Goal: Information Seeking & Learning: Learn about a topic

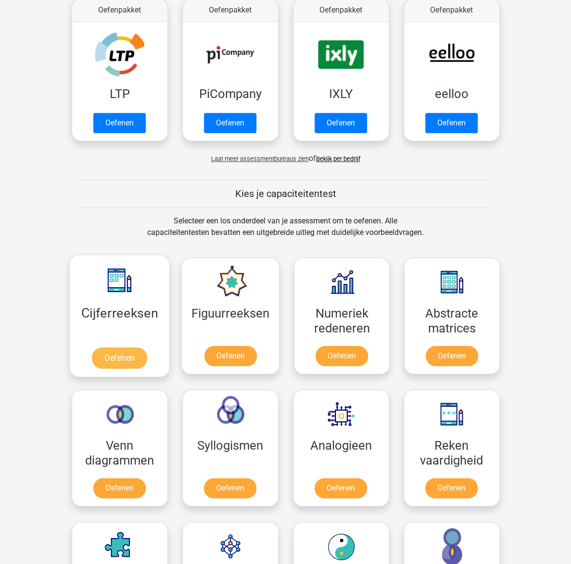
scroll to position [192, 0]
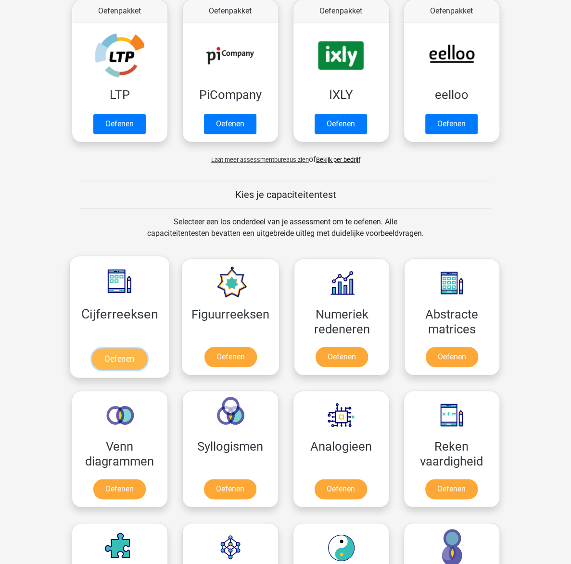
click at [112, 356] on link "Oefenen" at bounding box center [119, 358] width 55 height 21
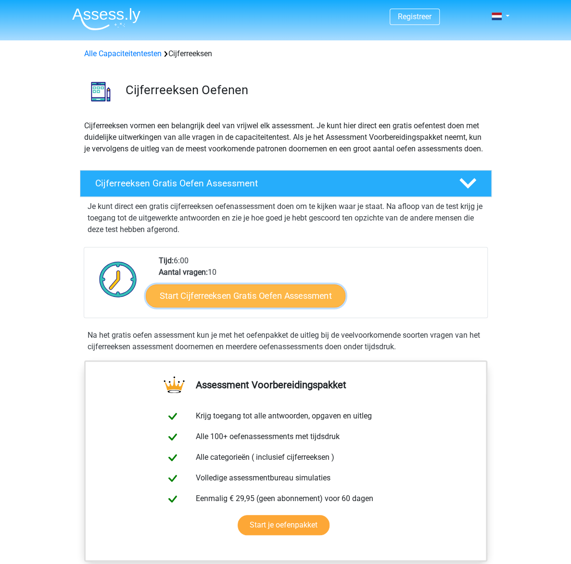
click at [245, 307] on link "Start Cijferreeksen Gratis Oefen Assessment" at bounding box center [245, 295] width 199 height 23
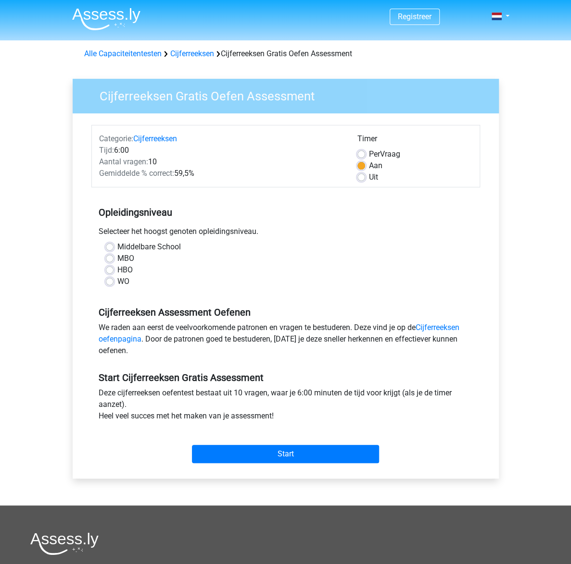
click at [117, 249] on label "Middelbare School" at bounding box center [148, 247] width 63 height 12
click at [107, 249] on input "Middelbare School" at bounding box center [110, 246] width 8 height 10
radio input "true"
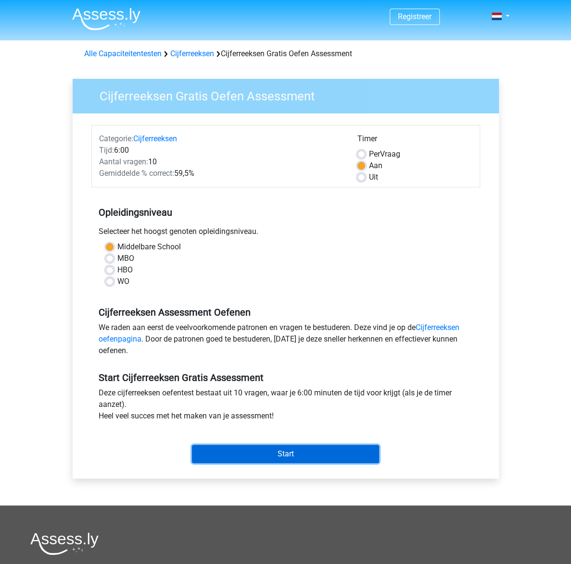
click at [268, 456] on input "Start" at bounding box center [285, 454] width 187 height 18
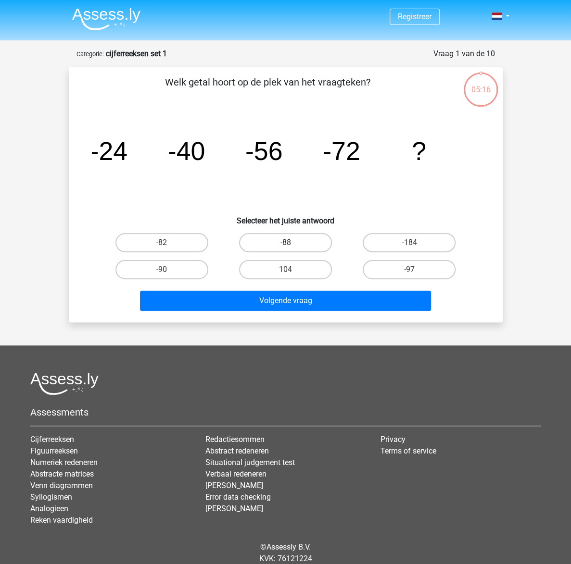
click at [291, 247] on label "-88" at bounding box center [285, 242] width 93 height 19
click at [291, 247] on input "-88" at bounding box center [288, 246] width 6 height 6
radio input "true"
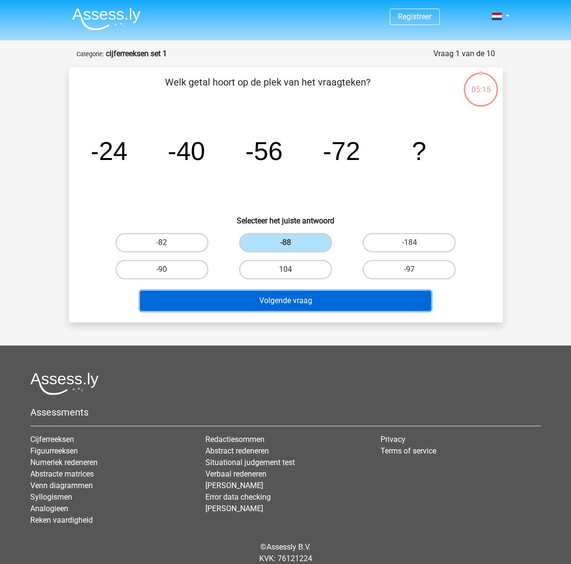
click at [282, 303] on button "Volgende vraag" at bounding box center [285, 301] width 291 height 20
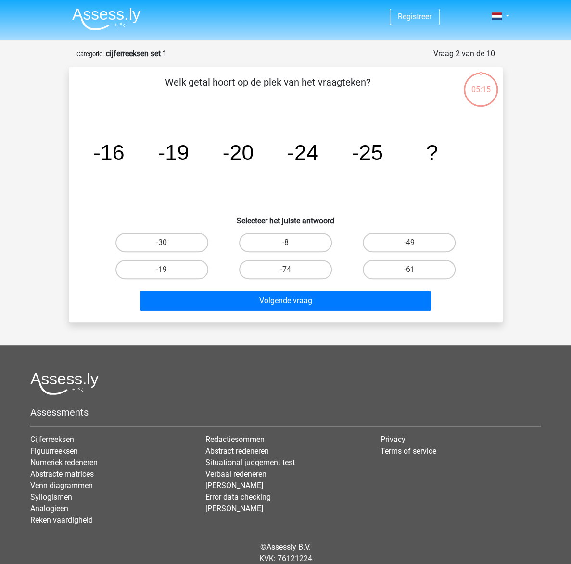
scroll to position [35, 0]
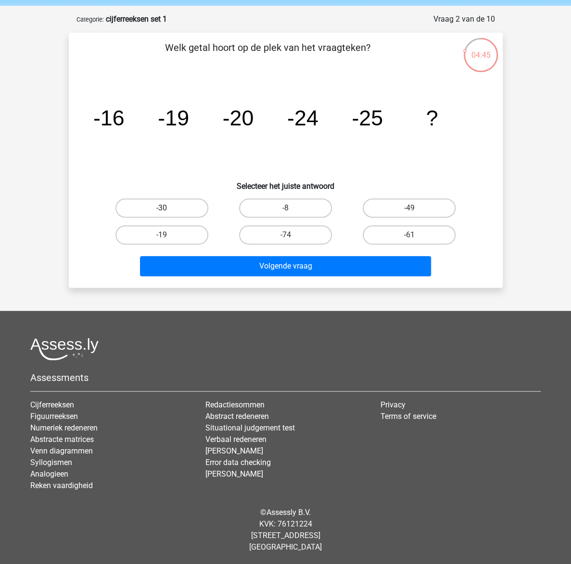
click at [179, 216] on label "-30" at bounding box center [161, 208] width 93 height 19
click at [168, 214] on input "-30" at bounding box center [165, 211] width 6 height 6
radio input "true"
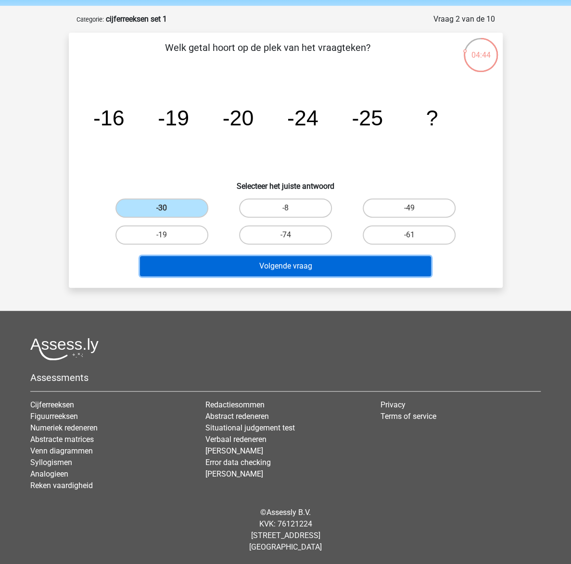
click at [301, 263] on button "Volgende vraag" at bounding box center [285, 266] width 291 height 20
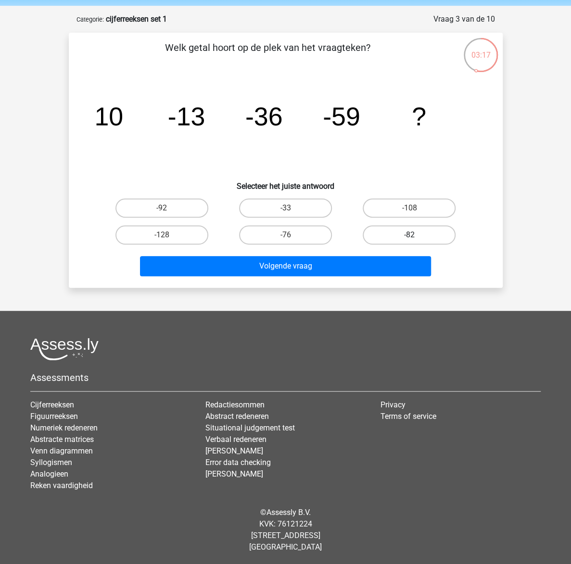
click at [394, 232] on label "-82" at bounding box center [408, 234] width 93 height 19
click at [409, 235] on input "-82" at bounding box center [412, 238] width 6 height 6
radio input "true"
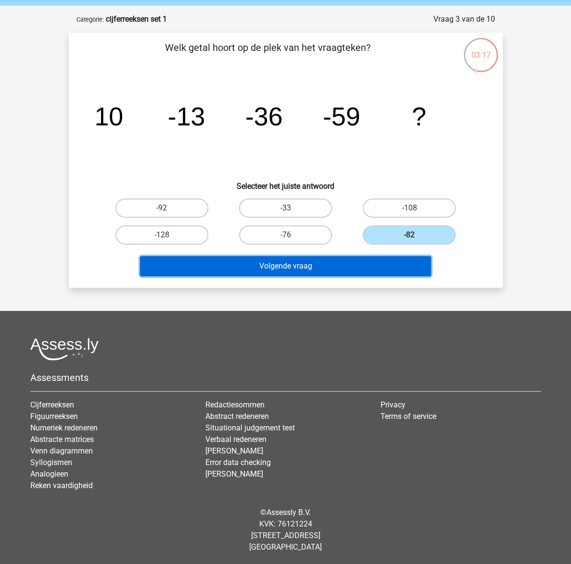
click at [344, 269] on button "Volgende vraag" at bounding box center [285, 266] width 291 height 20
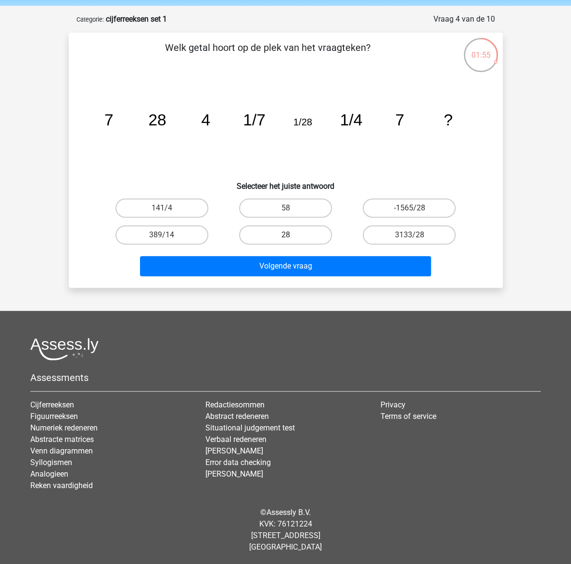
click at [285, 236] on label "28" at bounding box center [285, 234] width 93 height 19
click at [285, 236] on input "28" at bounding box center [288, 238] width 6 height 6
radio input "true"
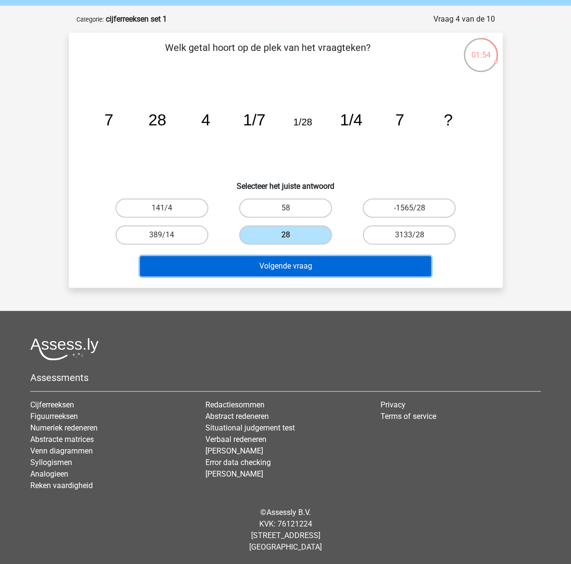
click at [295, 264] on button "Volgende vraag" at bounding box center [285, 266] width 291 height 20
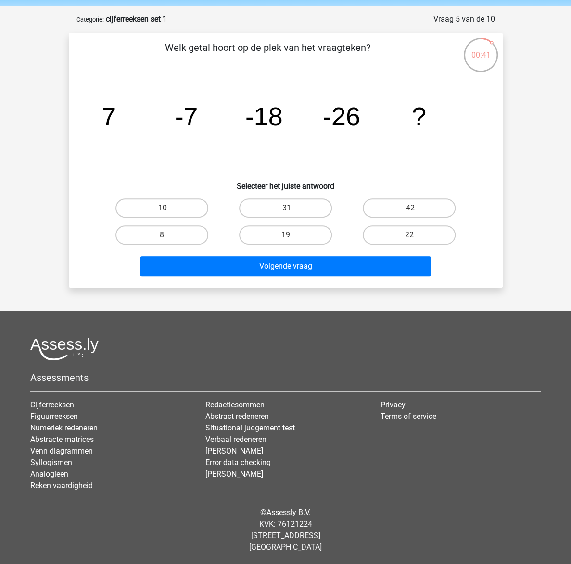
click at [289, 209] on input "-31" at bounding box center [288, 211] width 6 height 6
radio input "true"
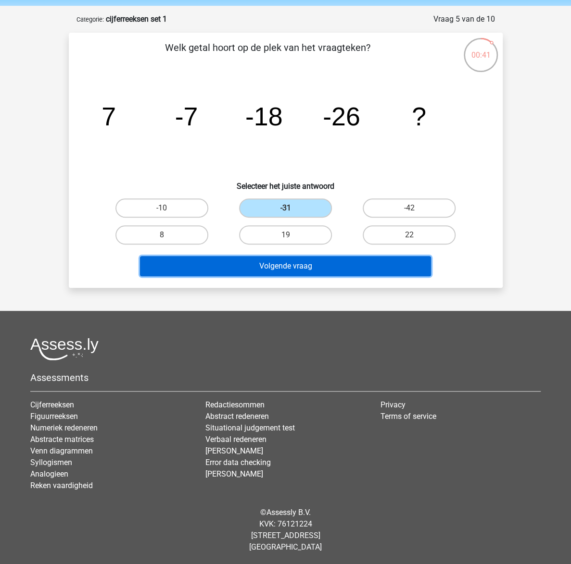
click at [288, 262] on button "Volgende vraag" at bounding box center [285, 266] width 291 height 20
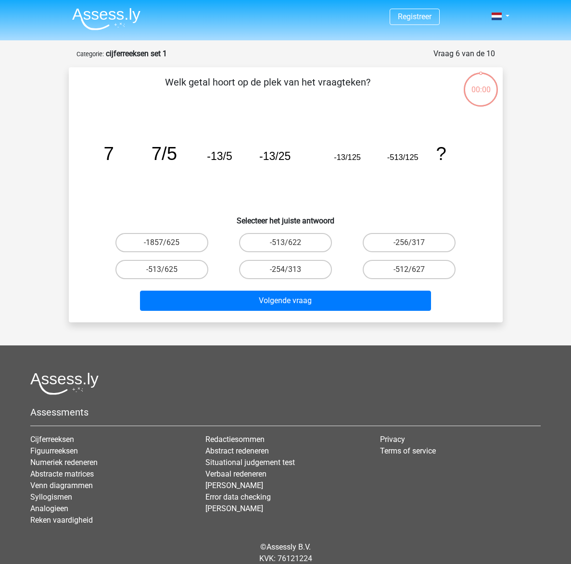
scroll to position [35, 0]
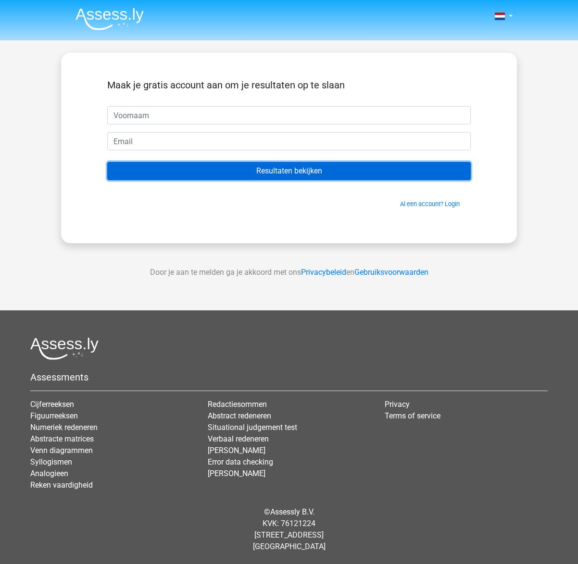
click at [267, 170] on input "Resultaten bekijken" at bounding box center [288, 171] width 363 height 18
click at [291, 173] on input "Resultaten bekijken" at bounding box center [288, 171] width 363 height 18
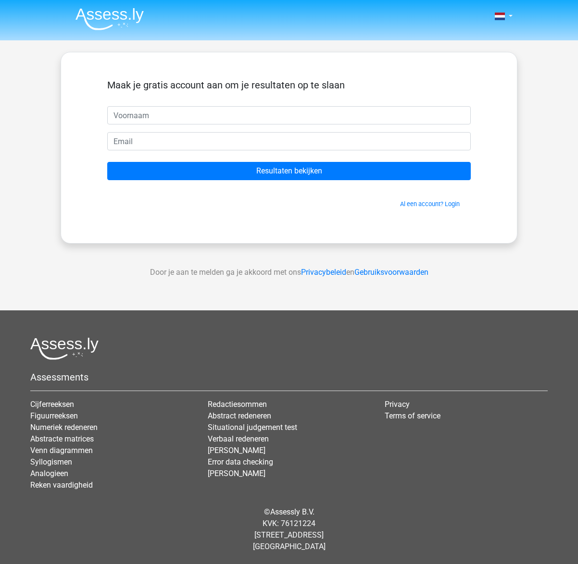
click at [114, 14] on img at bounding box center [109, 19] width 68 height 23
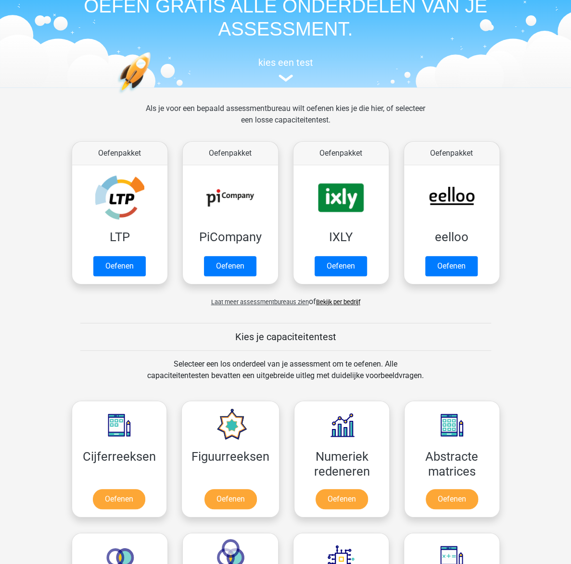
scroll to position [144, 0]
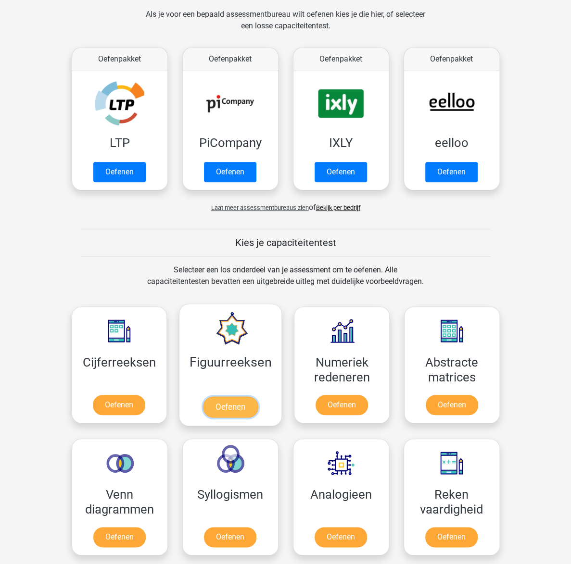
click at [222, 409] on link "Oefenen" at bounding box center [230, 407] width 55 height 21
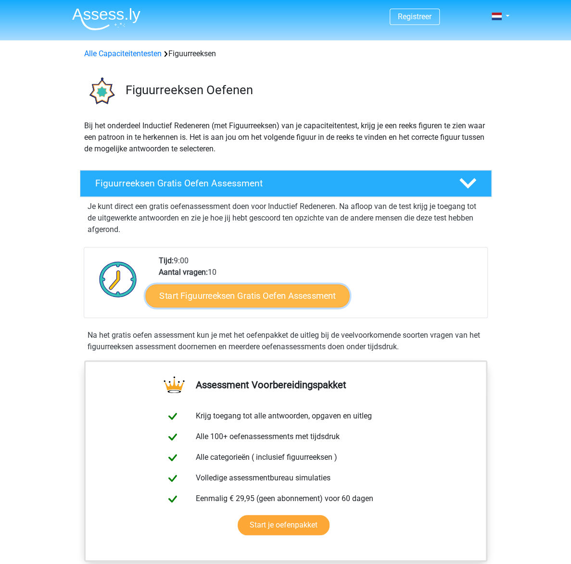
click at [250, 293] on link "Start Figuurreeksen Gratis Oefen Assessment" at bounding box center [247, 295] width 204 height 23
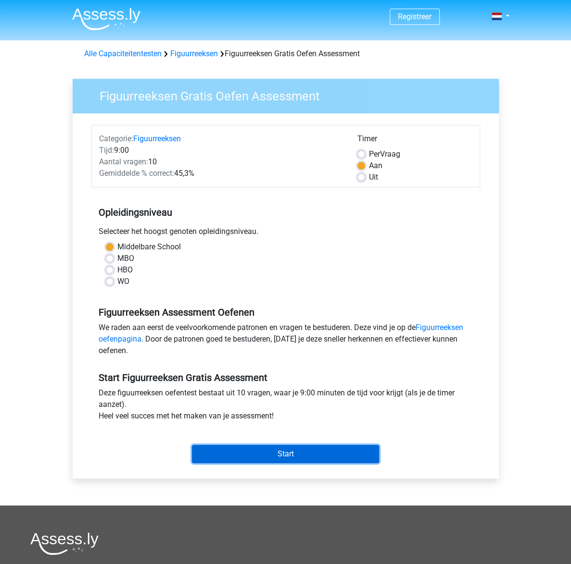
click at [303, 456] on input "Start" at bounding box center [285, 454] width 187 height 18
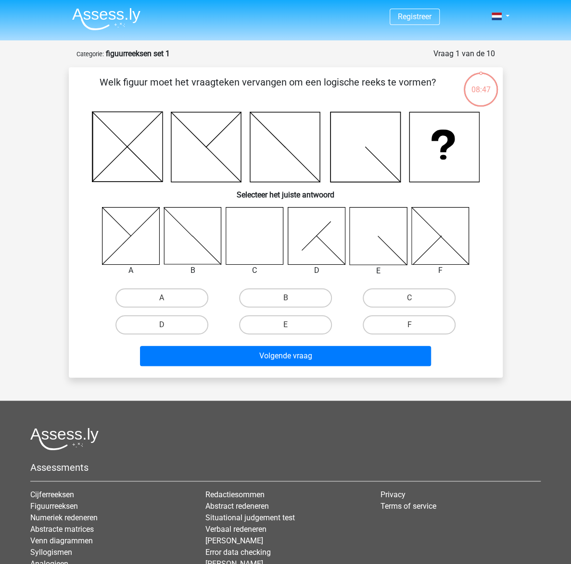
click at [255, 241] on icon at bounding box center [253, 235] width 57 height 57
click at [410, 298] on input "C" at bounding box center [412, 301] width 6 height 6
radio input "true"
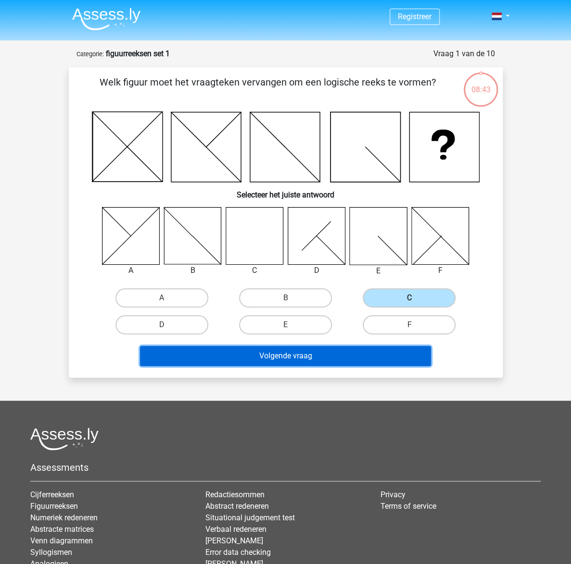
click at [299, 354] on button "Volgende vraag" at bounding box center [285, 356] width 291 height 20
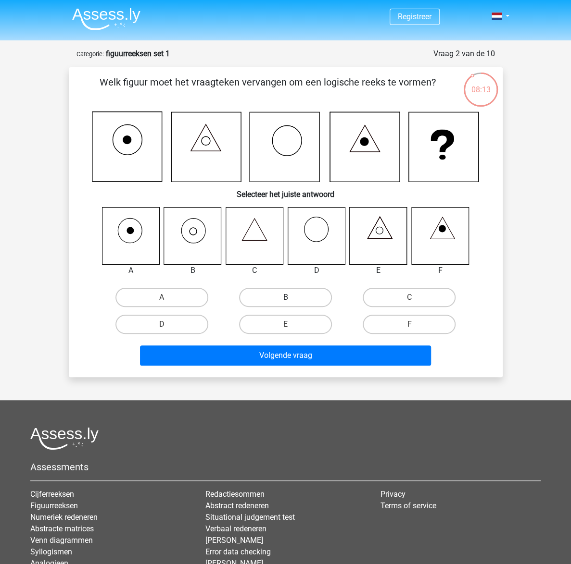
click at [290, 293] on label "B" at bounding box center [285, 297] width 93 height 19
click at [290, 298] on input "B" at bounding box center [288, 301] width 6 height 6
radio input "true"
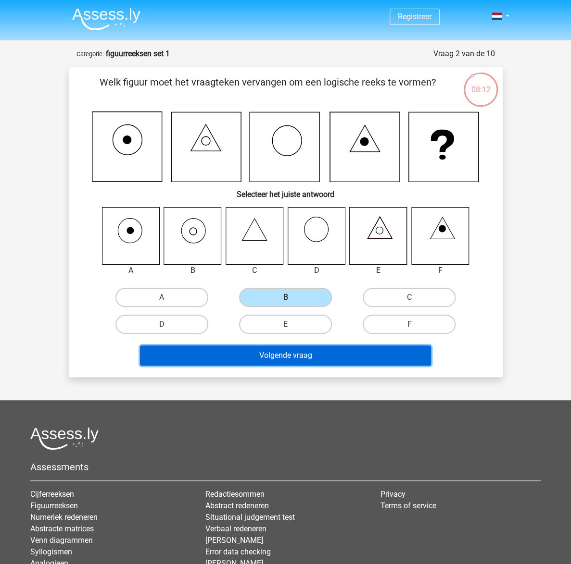
click at [289, 360] on button "Volgende vraag" at bounding box center [285, 356] width 291 height 20
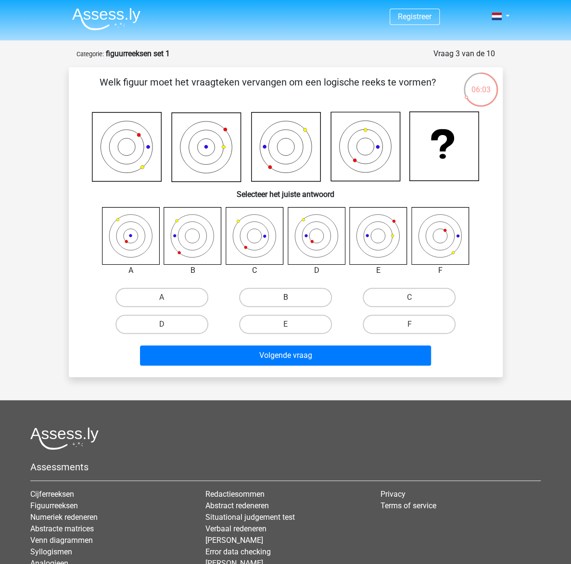
click at [278, 293] on label "B" at bounding box center [285, 297] width 93 height 19
click at [285, 298] on input "B" at bounding box center [288, 301] width 6 height 6
radio input "true"
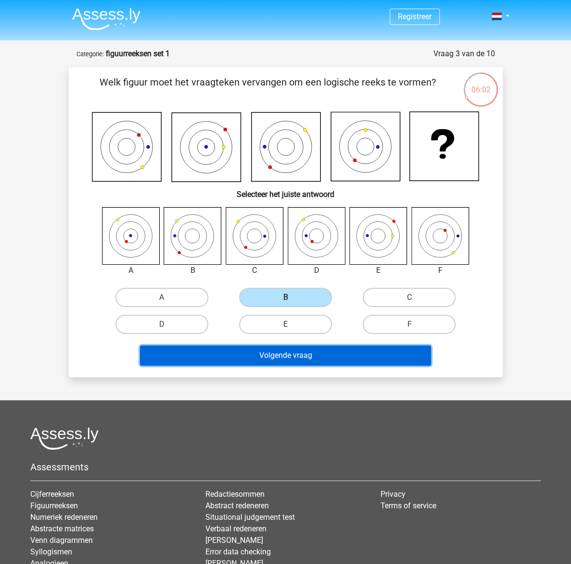
click at [296, 356] on button "Volgende vraag" at bounding box center [285, 356] width 291 height 20
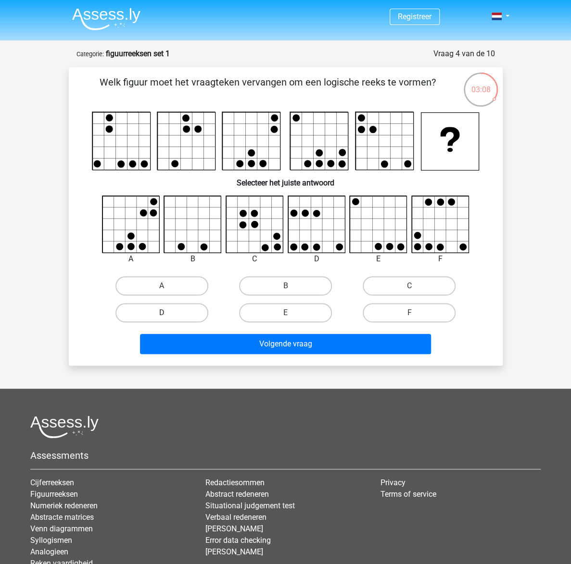
click at [156, 314] on label "D" at bounding box center [161, 312] width 93 height 19
click at [162, 314] on input "D" at bounding box center [165, 316] width 6 height 6
radio input "true"
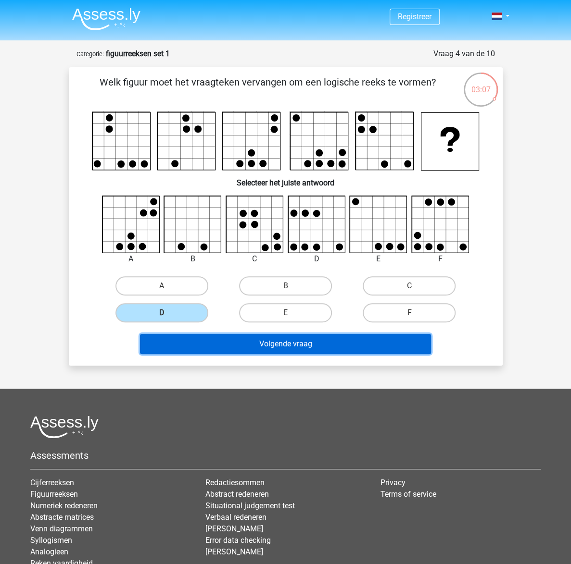
click at [242, 352] on button "Volgende vraag" at bounding box center [285, 344] width 291 height 20
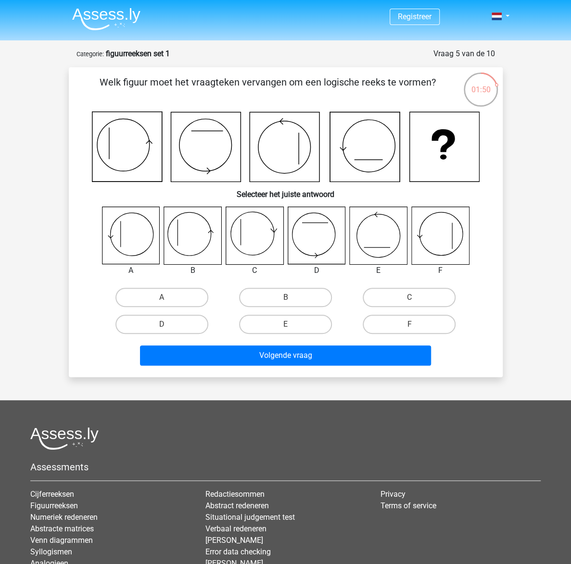
click at [166, 300] on input "A" at bounding box center [165, 301] width 6 height 6
radio input "true"
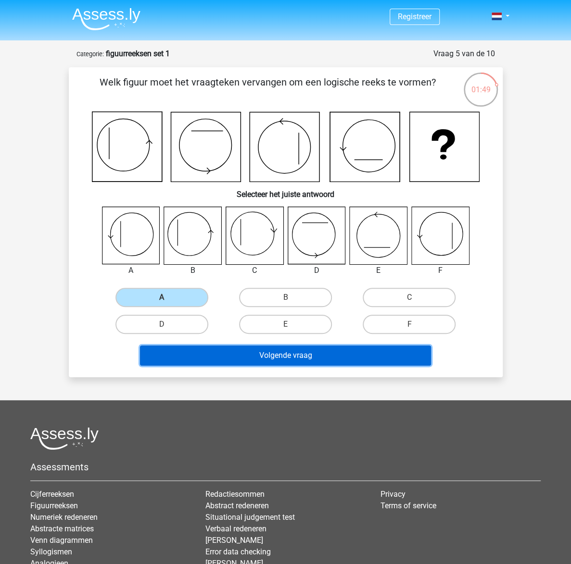
click at [287, 355] on button "Volgende vraag" at bounding box center [285, 356] width 291 height 20
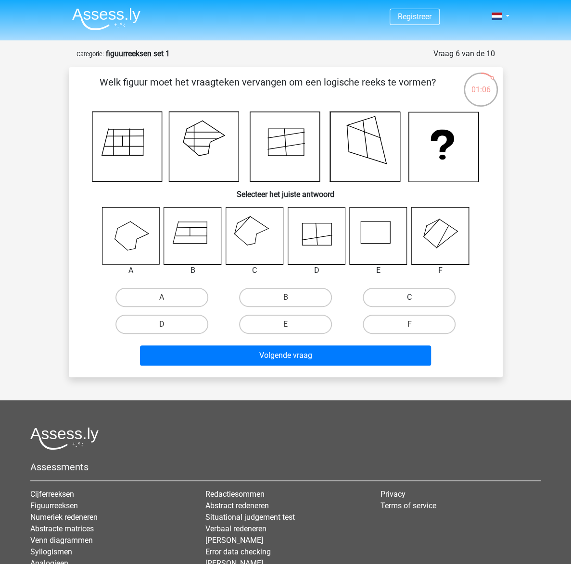
click at [394, 302] on label "C" at bounding box center [408, 297] width 93 height 19
click at [409, 302] on input "C" at bounding box center [412, 301] width 6 height 6
radio input "true"
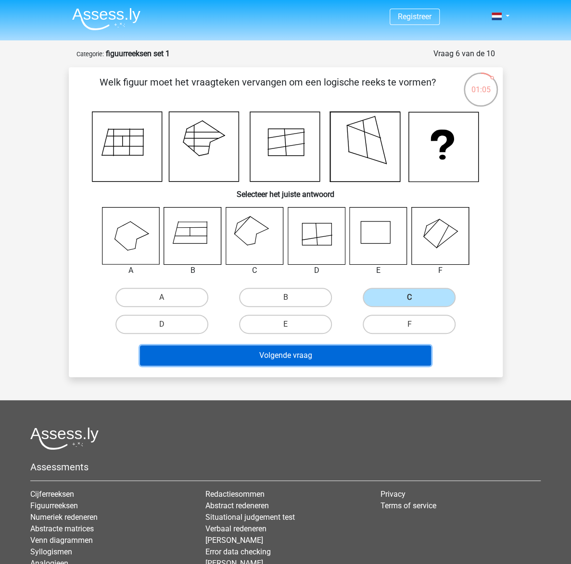
click at [328, 356] on button "Volgende vraag" at bounding box center [285, 356] width 291 height 20
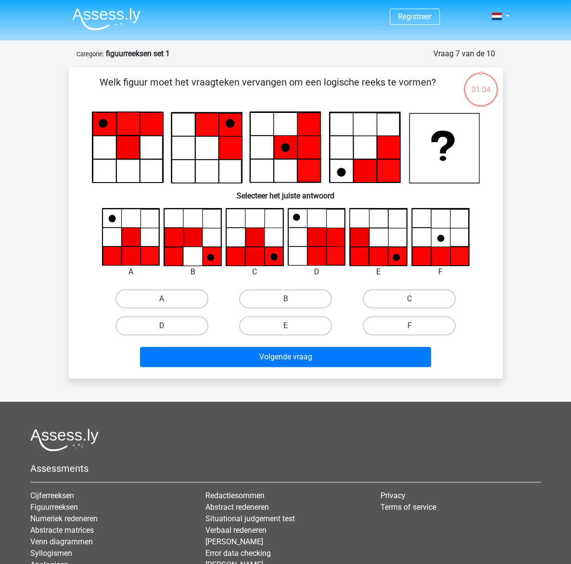
scroll to position [48, 0]
